Goal: Information Seeking & Learning: Learn about a topic

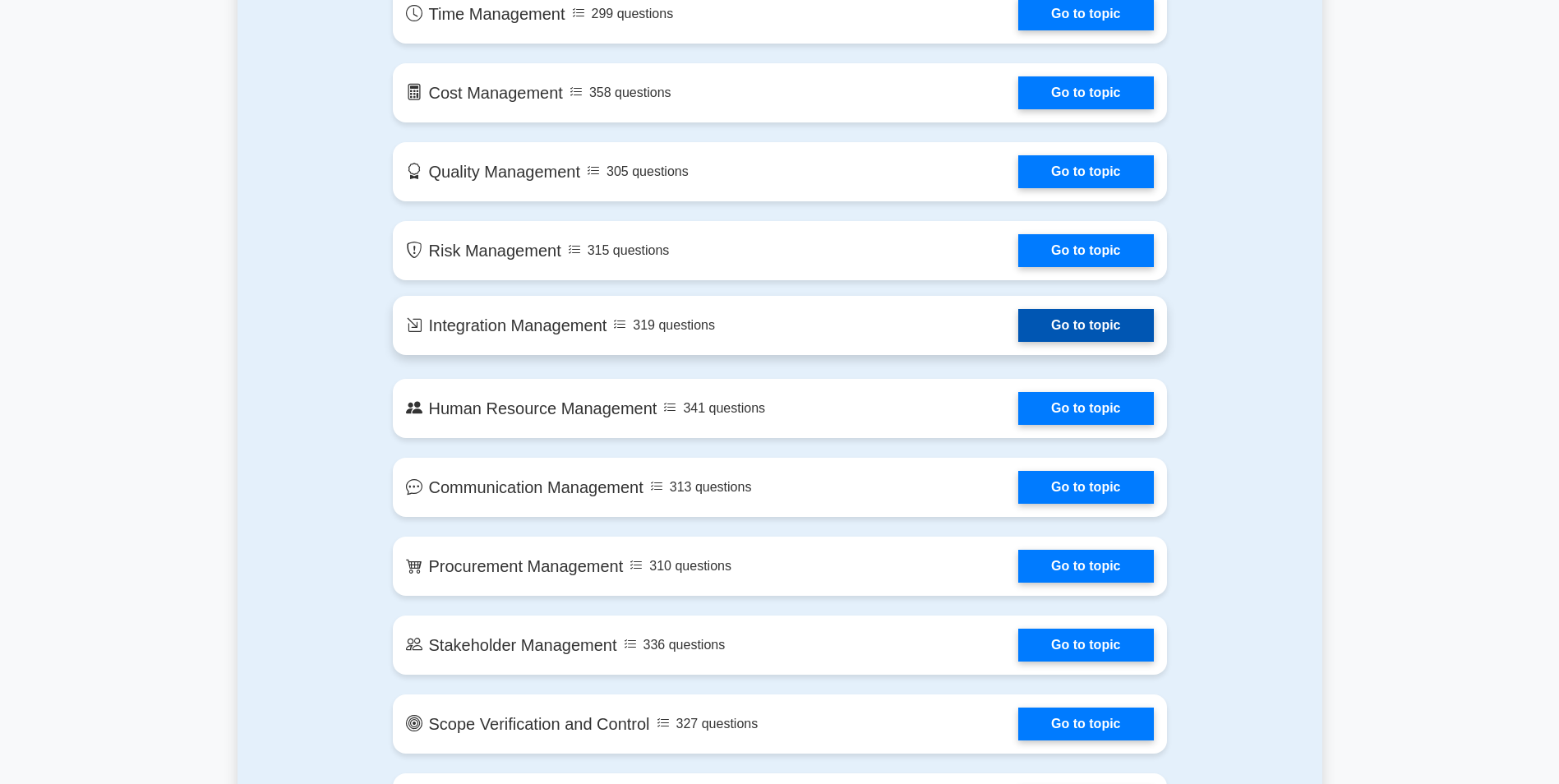
scroll to position [1150, 0]
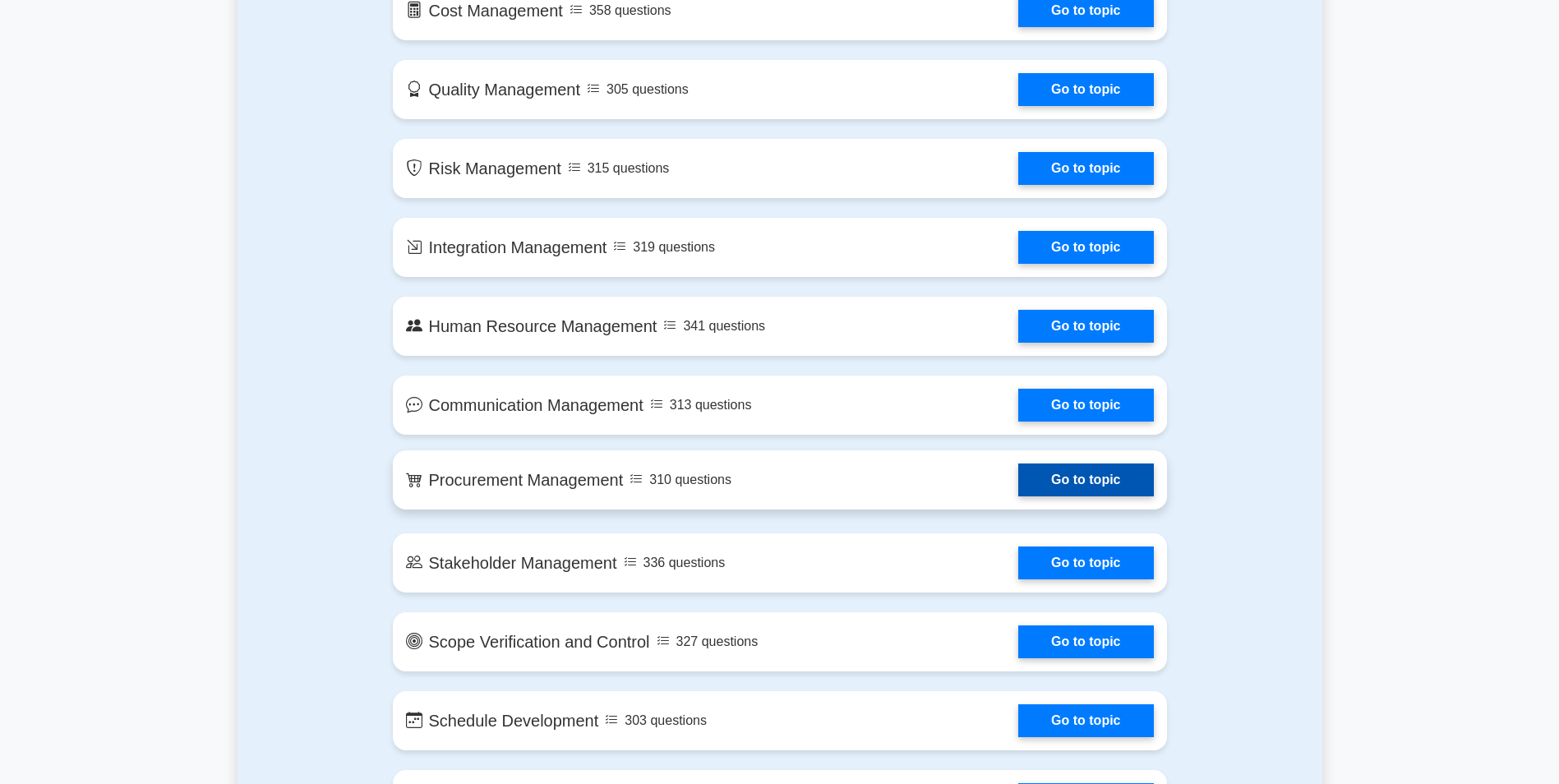
click at [1018, 469] on link "Go to topic" at bounding box center [1085, 480] width 135 height 33
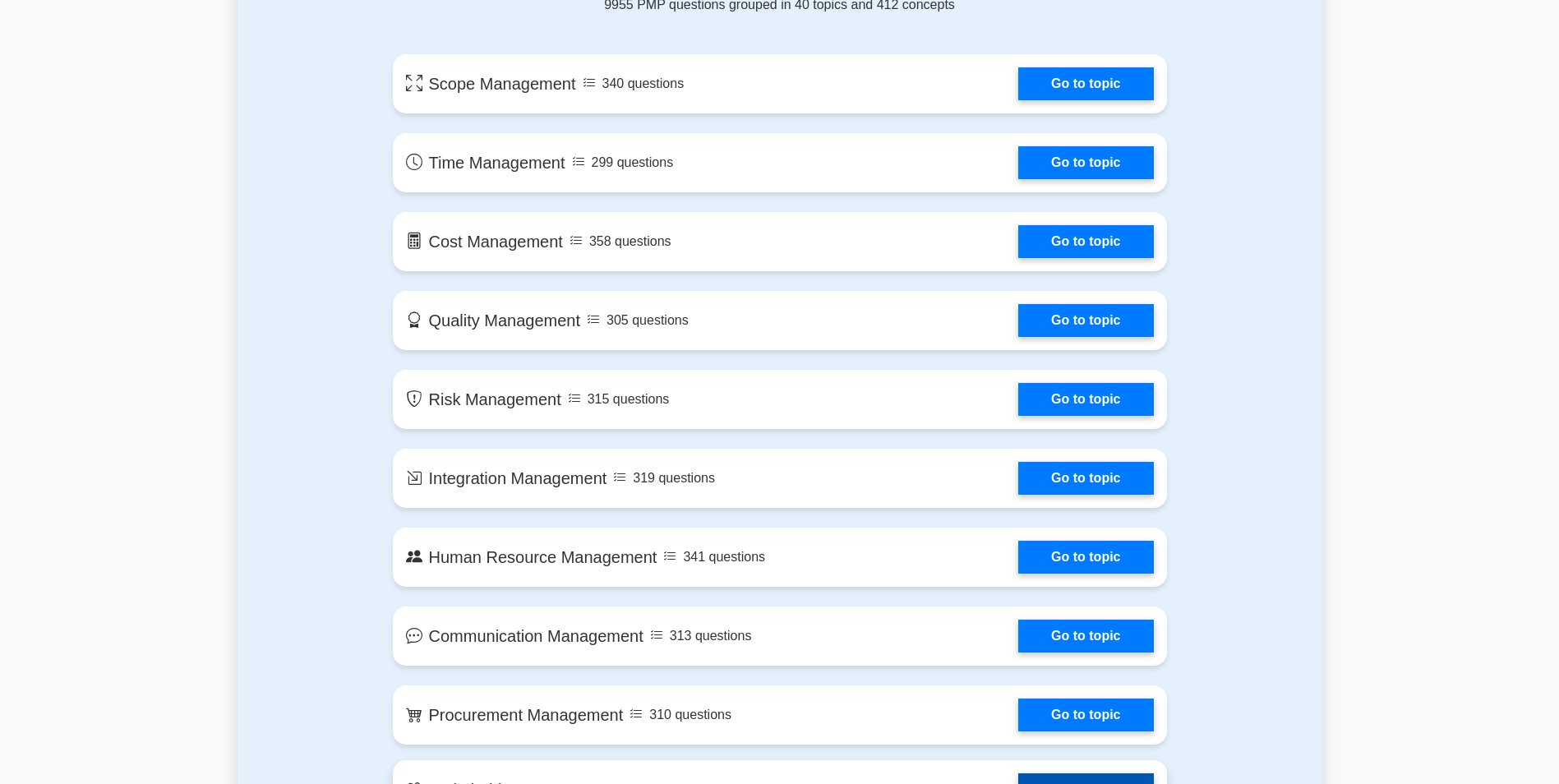
scroll to position [904, 0]
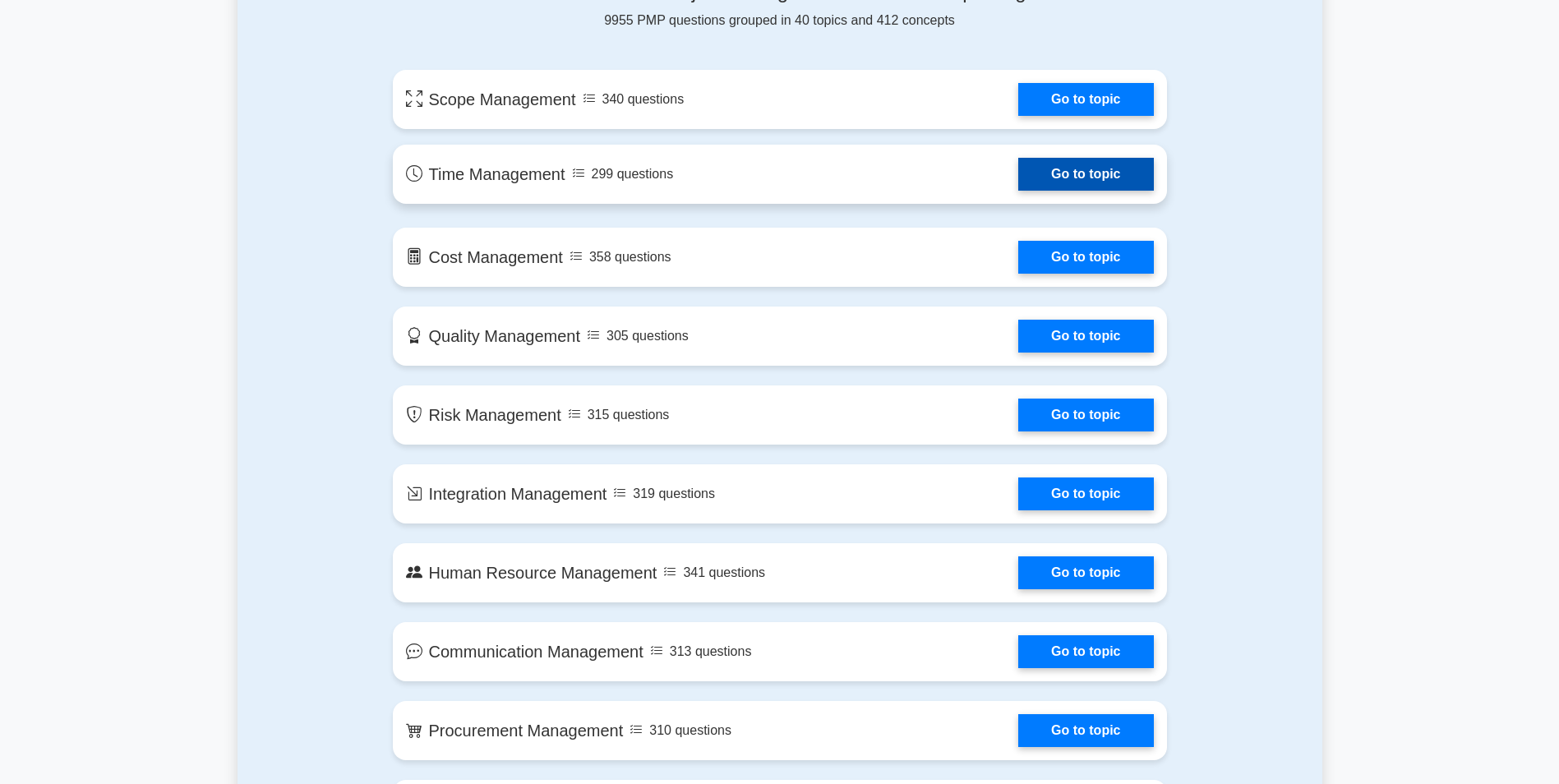
click at [1018, 184] on link "Go to topic" at bounding box center [1085, 174] width 135 height 33
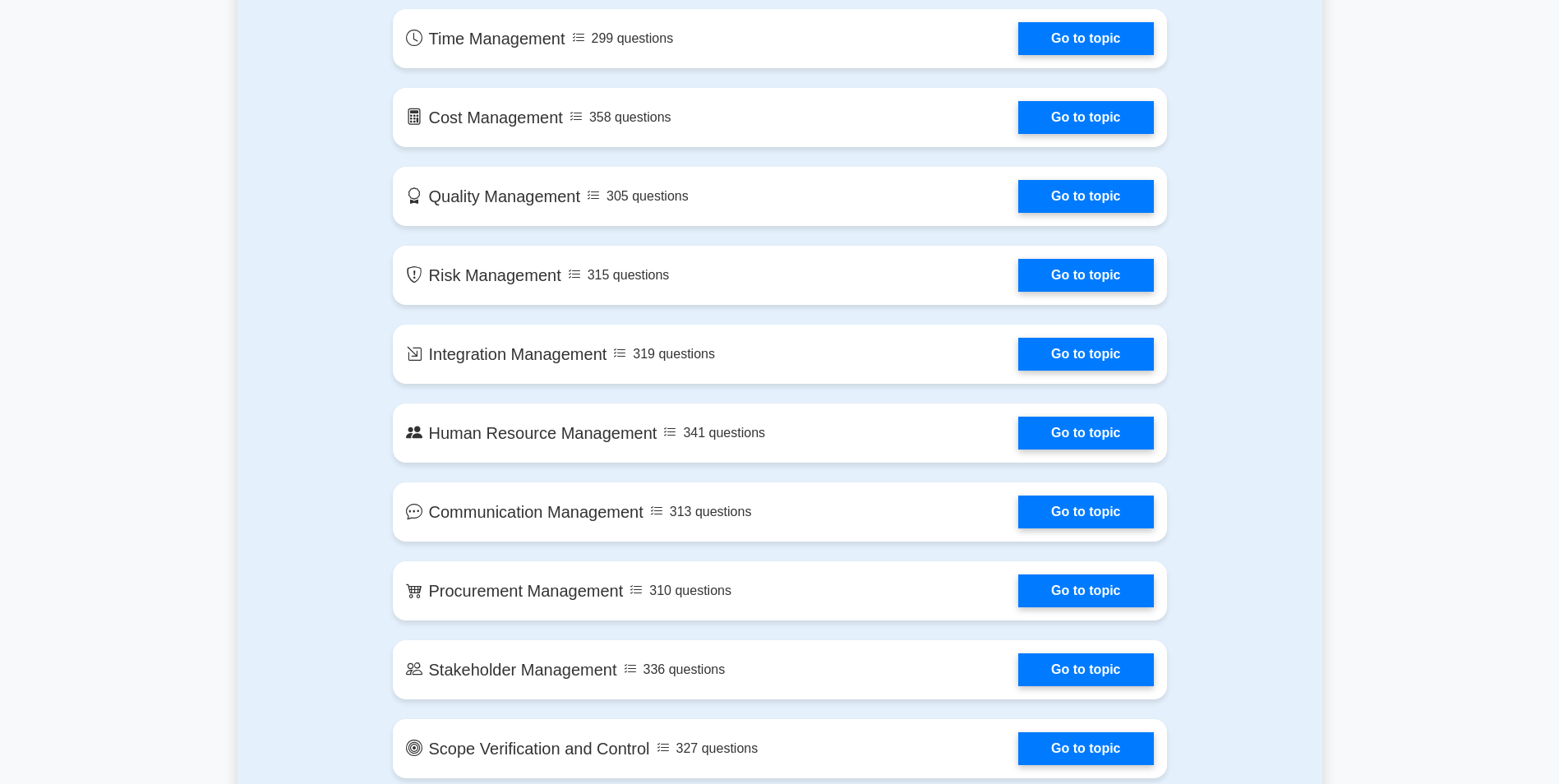
scroll to position [1068, 0]
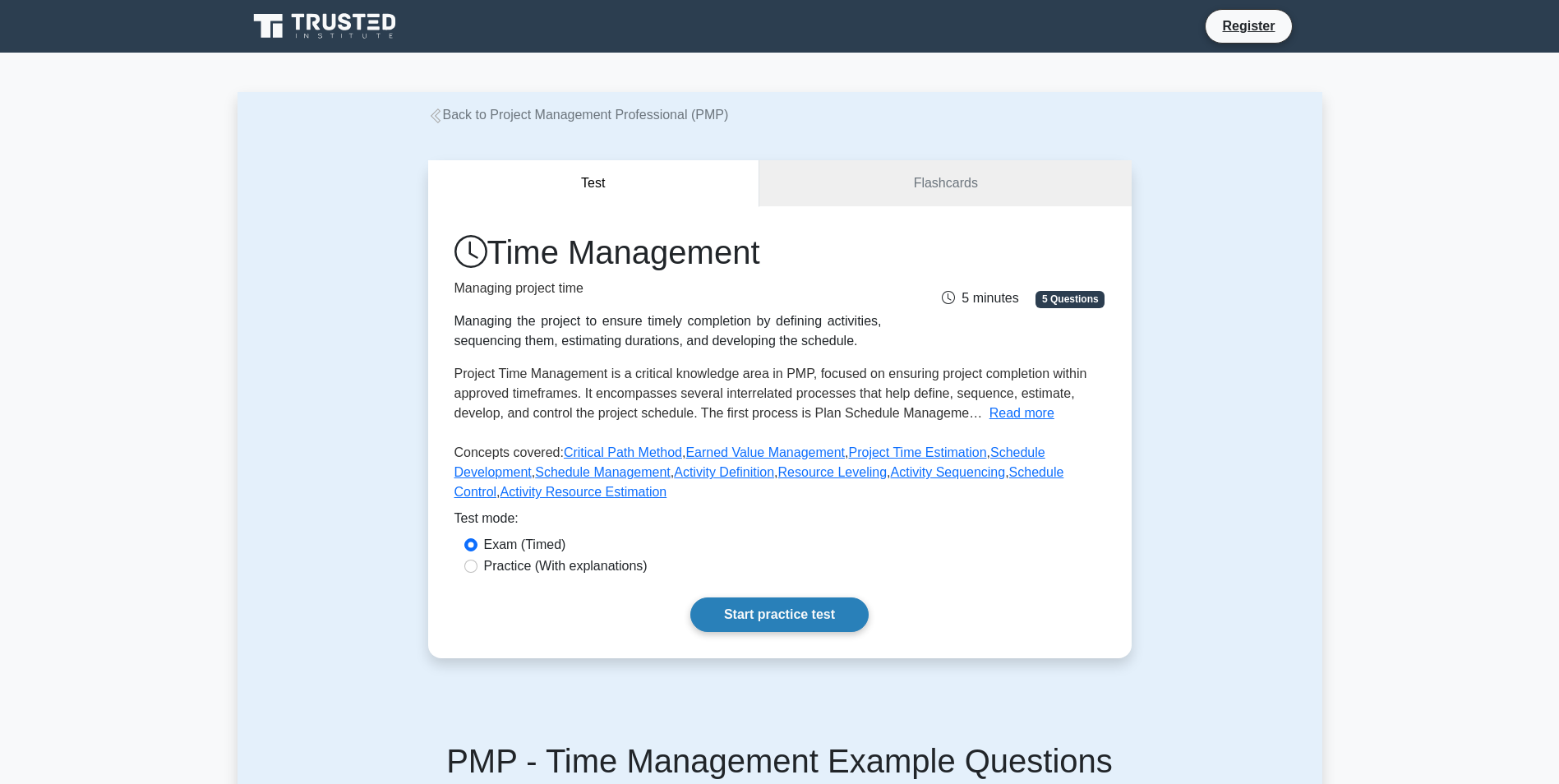
click at [786, 607] on link "Start practice test" at bounding box center [779, 614] width 179 height 34
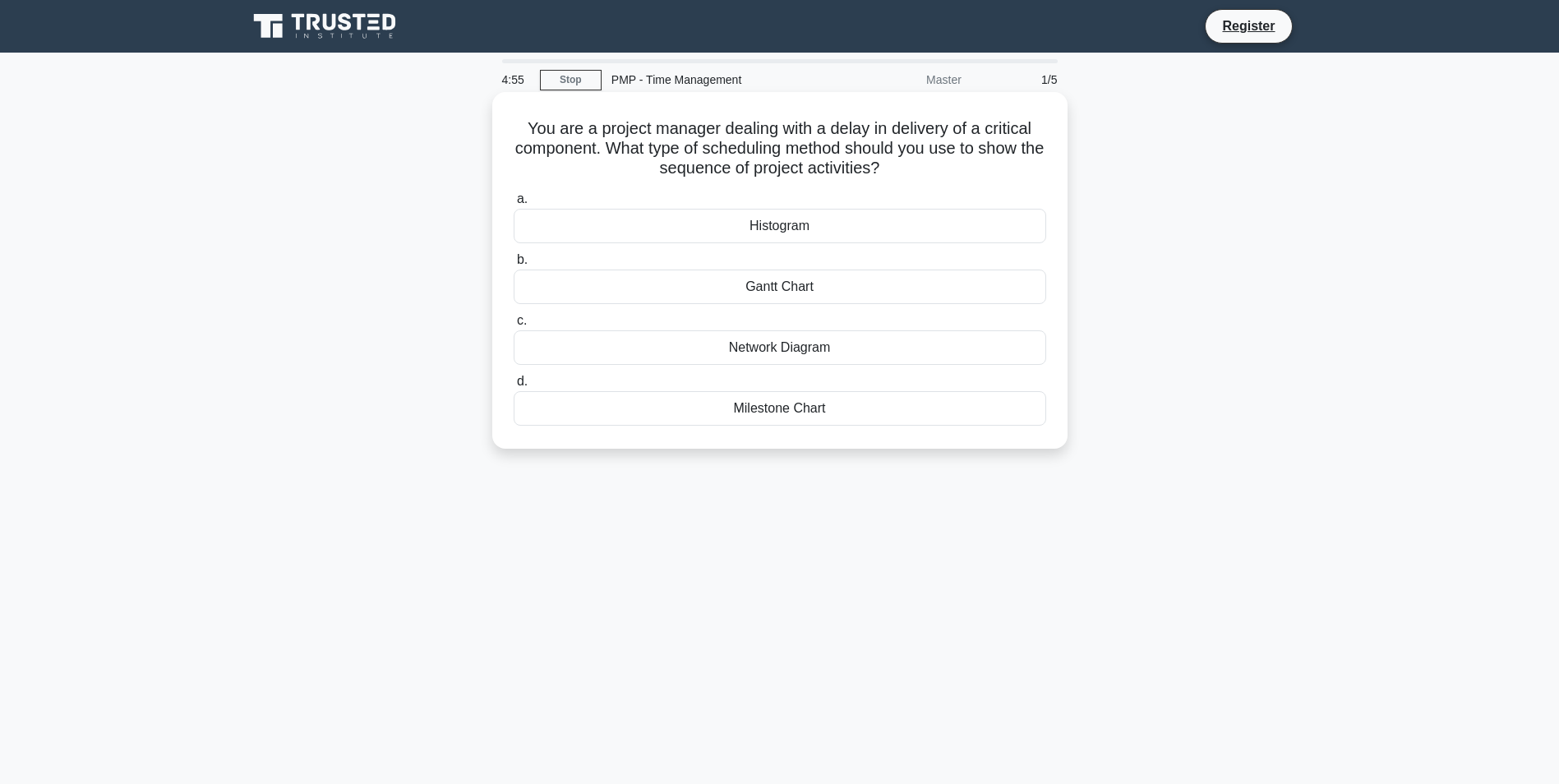
click at [749, 411] on div "Milestone Chart" at bounding box center [779, 408] width 533 height 34
click at [513, 387] on input "d. Milestone Chart" at bounding box center [513, 382] width 0 height 11
